Goal: Navigation & Orientation: Find specific page/section

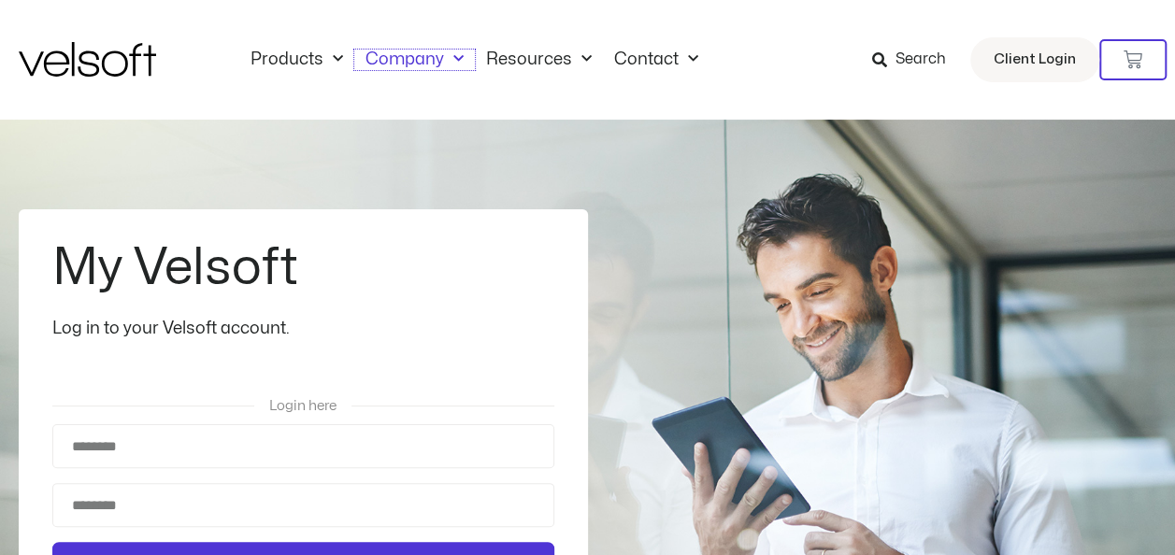
click at [430, 61] on link "Company" at bounding box center [414, 60] width 121 height 21
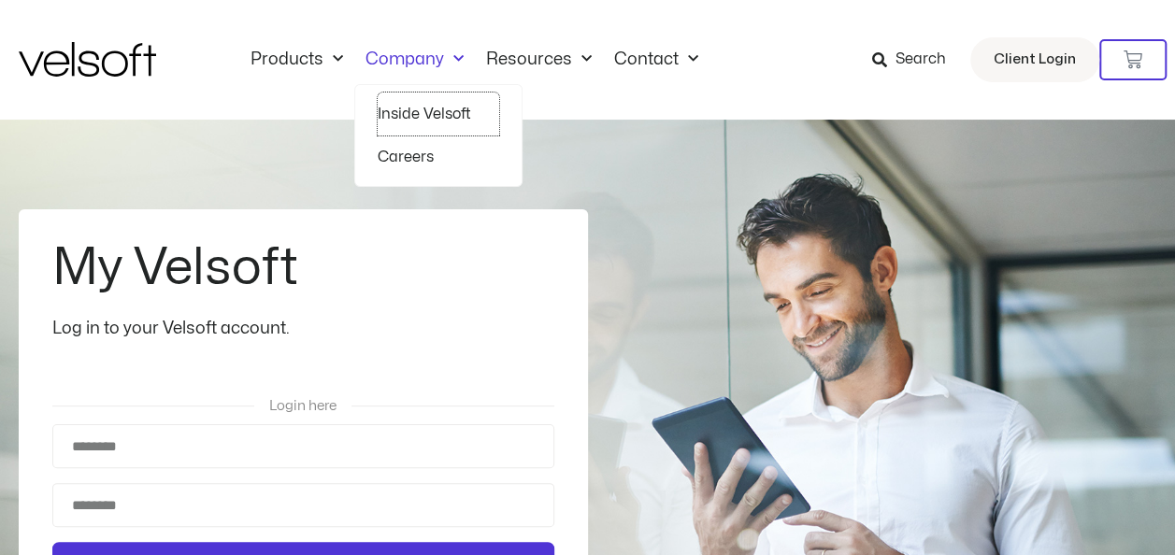
click at [456, 112] on link "Inside Velsoft" at bounding box center [439, 114] width 122 height 43
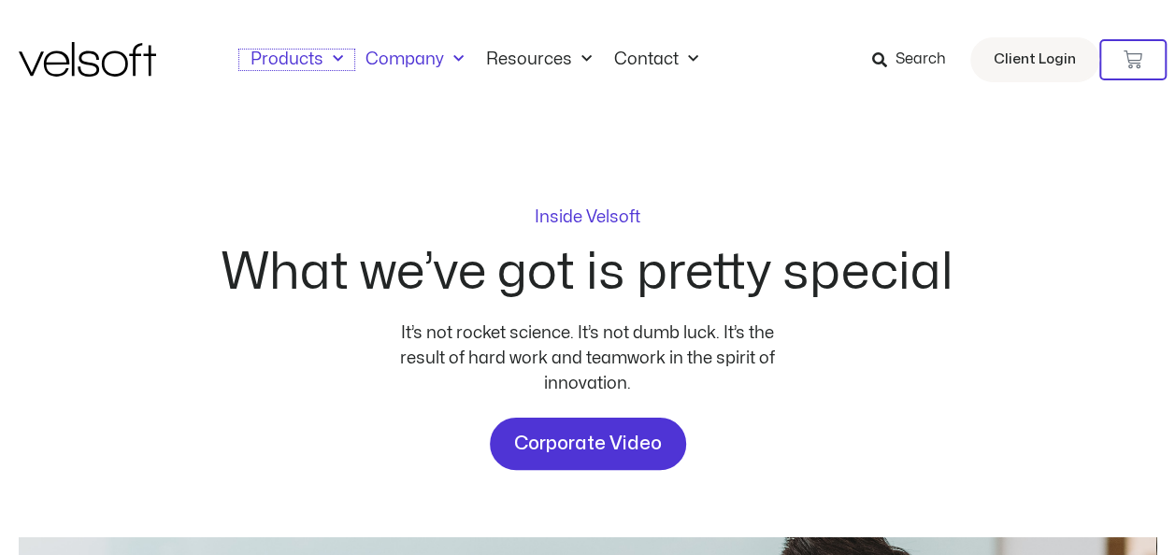
drag, startPoint x: 290, startPoint y: 55, endPoint x: 394, endPoint y: 60, distance: 104.8
click at [291, 55] on link "Products" at bounding box center [296, 60] width 115 height 21
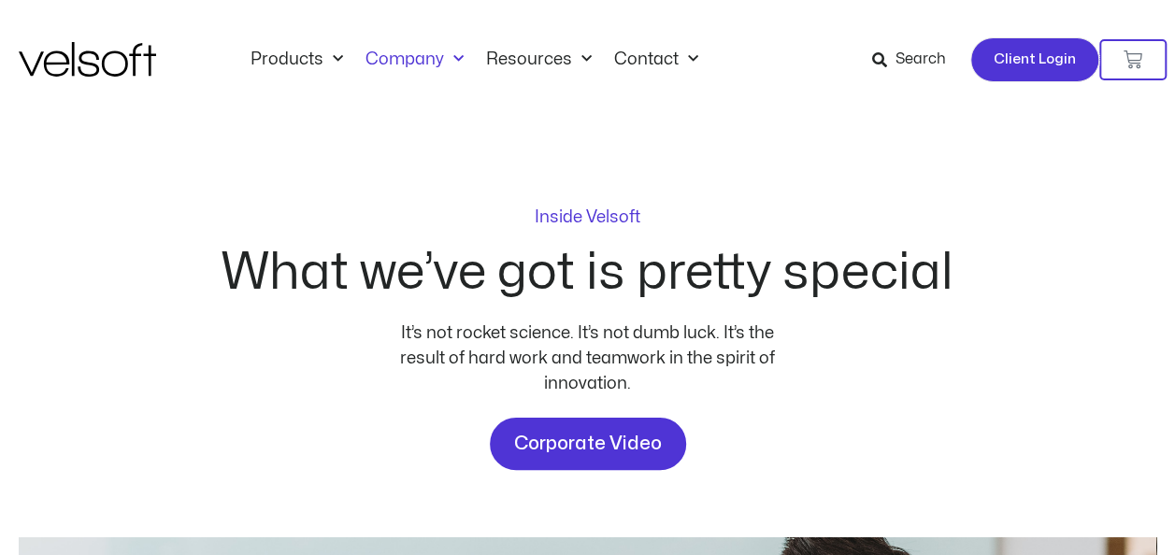
click at [1021, 56] on span "Client Login" at bounding box center [1035, 60] width 82 height 24
